Goal: Manage account settings

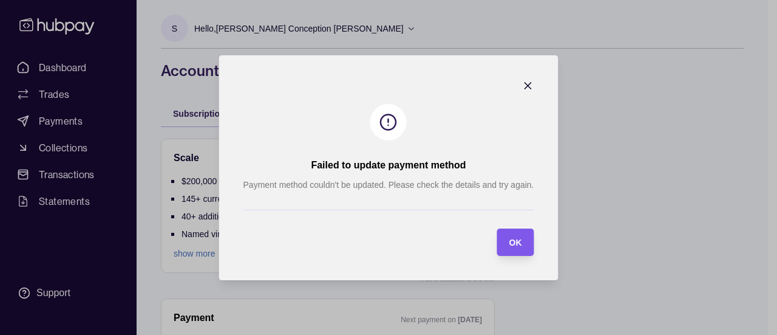
click at [523, 241] on section "OK" at bounding box center [515, 241] width 37 height 27
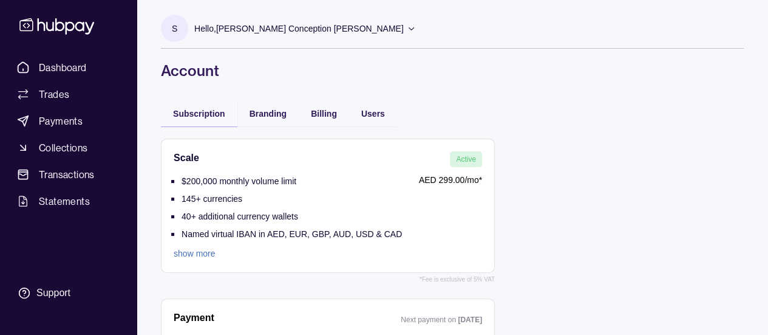
scroll to position [88, 0]
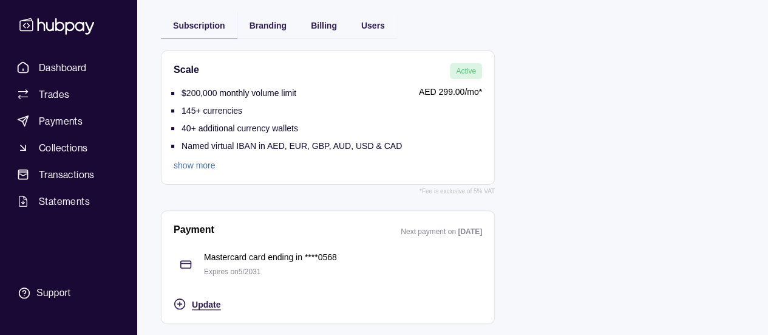
click at [200, 306] on span "Update" at bounding box center [206, 304] width 29 height 10
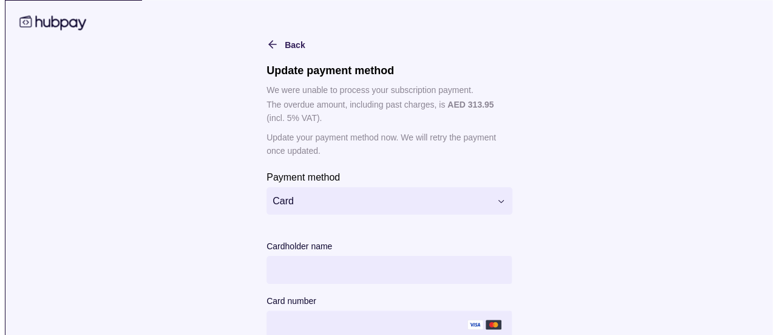
scroll to position [117, 0]
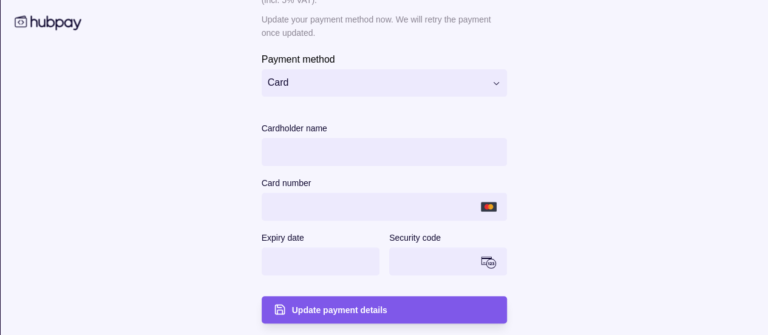
click at [404, 314] on div "Update payment details" at bounding box center [392, 309] width 203 height 15
